Goal: Transaction & Acquisition: Subscribe to service/newsletter

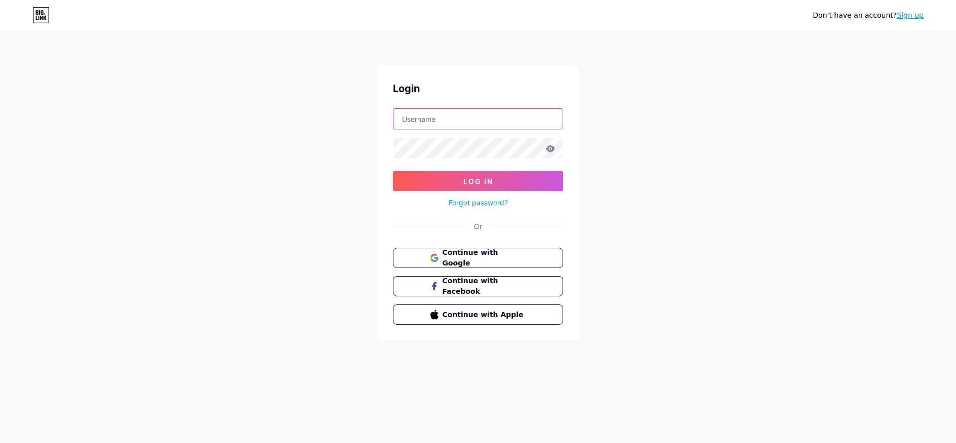
type input "[EMAIL_ADDRESS][DOMAIN_NAME]"
click at [469, 168] on form "[EMAIL_ADDRESS][DOMAIN_NAME] Log In Forgot password?" at bounding box center [478, 158] width 170 height 101
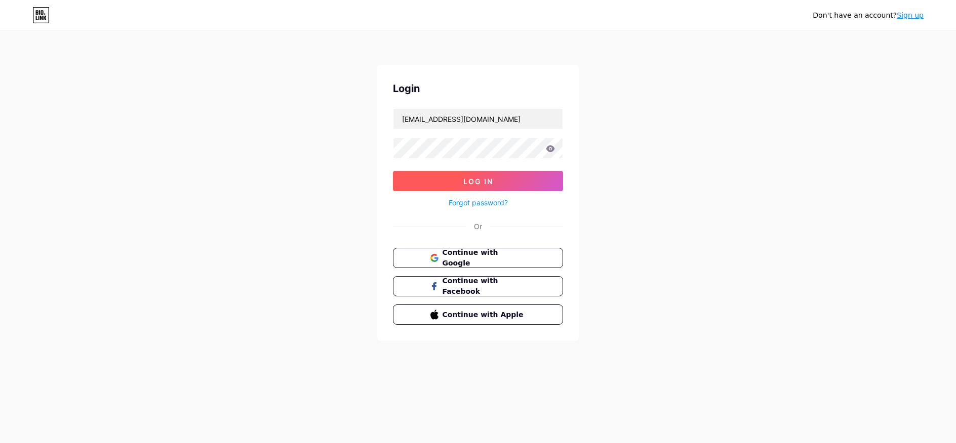
click at [478, 181] on span "Log In" at bounding box center [478, 181] width 30 height 9
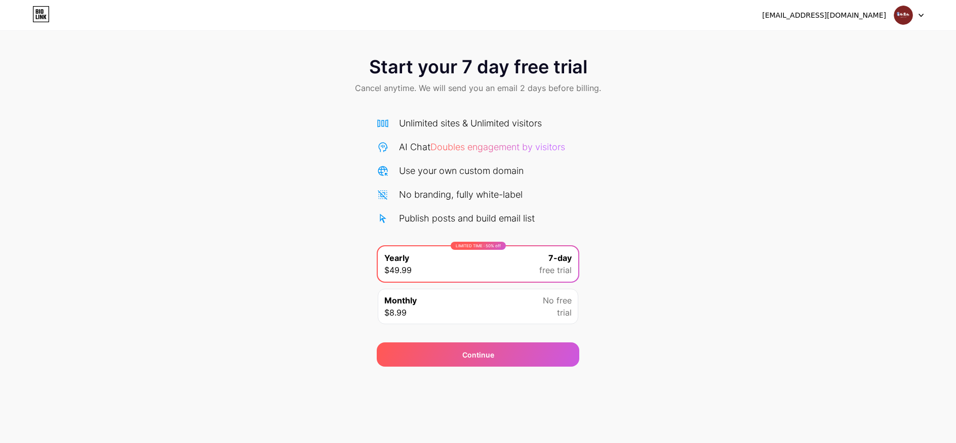
click at [542, 304] on div "Monthly $8.99 No free trial" at bounding box center [478, 306] width 200 height 35
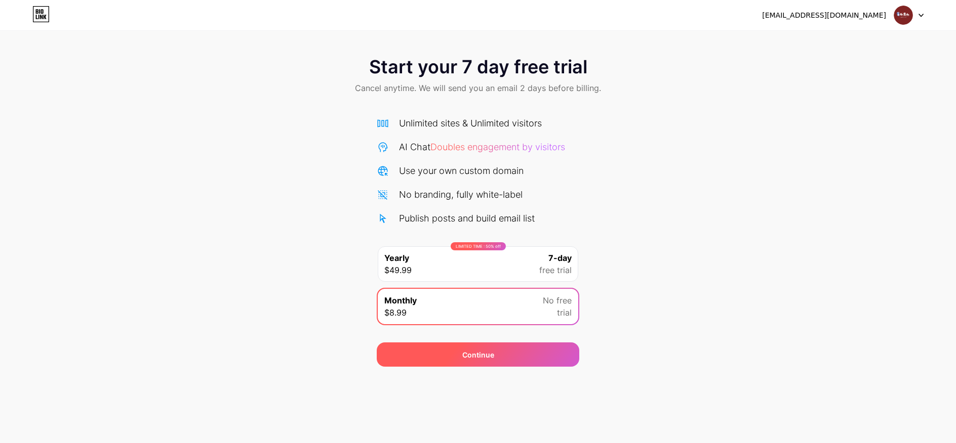
click at [528, 366] on div "Continue" at bounding box center [478, 355] width 203 height 24
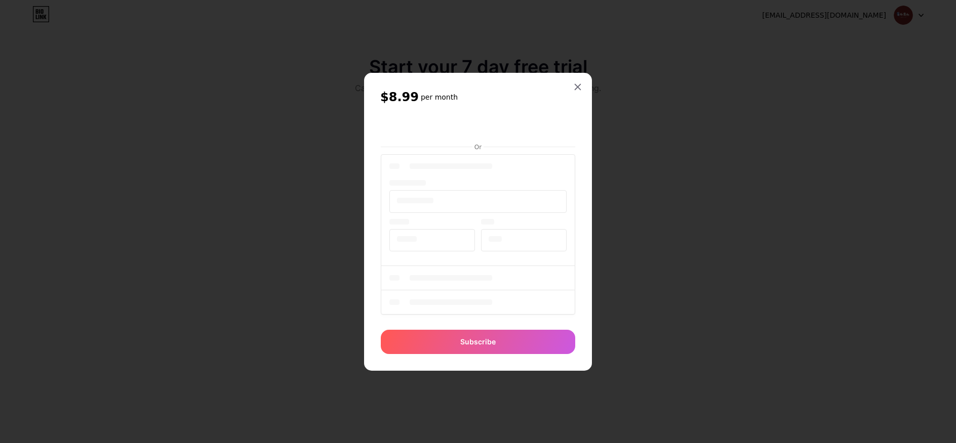
click at [493, 260] on div at bounding box center [478, 236] width 194 height 168
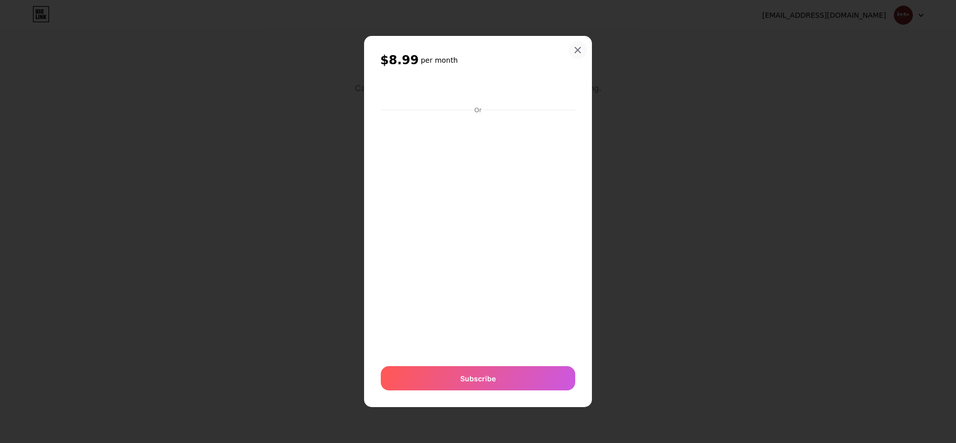
click at [578, 47] on icon at bounding box center [578, 50] width 8 height 8
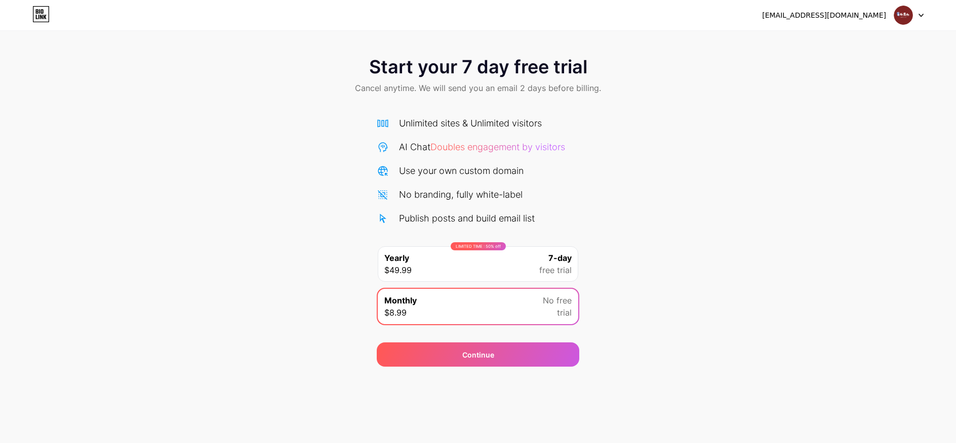
click at [34, 14] on icon at bounding box center [40, 14] width 17 height 16
click at [919, 14] on icon at bounding box center [921, 15] width 4 height 3
click at [830, 38] on li "Logout" at bounding box center [860, 41] width 126 height 27
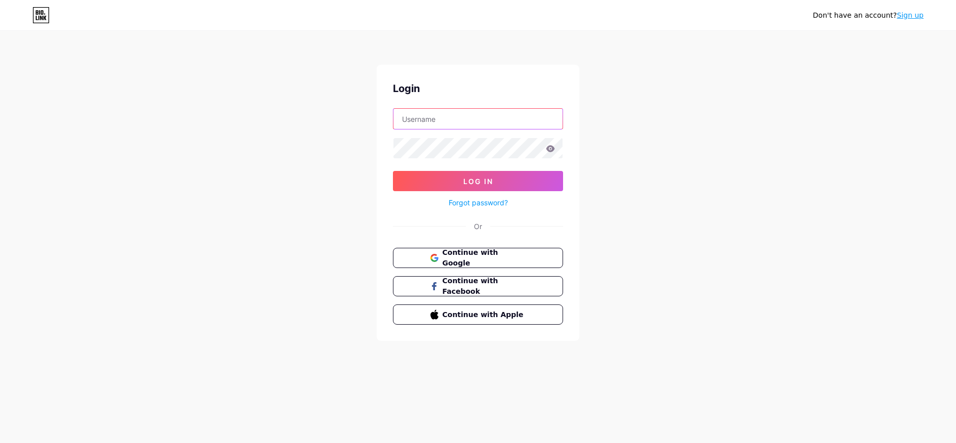
type input "[EMAIL_ADDRESS][DOMAIN_NAME]"
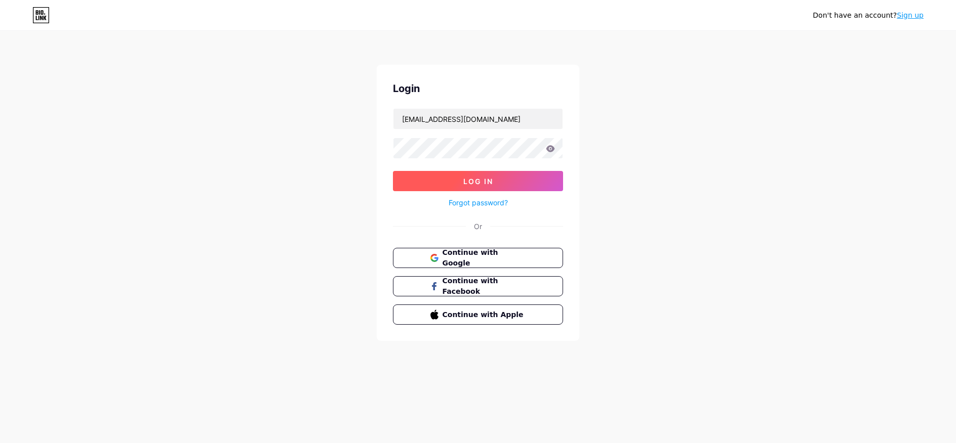
click at [502, 185] on button "Log In" at bounding box center [478, 181] width 170 height 20
